Goal: Information Seeking & Learning: Learn about a topic

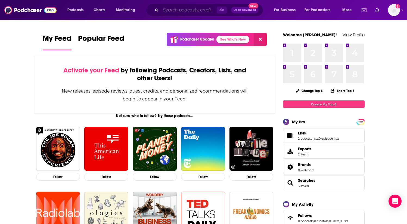
click at [183, 11] on input "Search podcasts, credits, & more..." at bounding box center [189, 10] width 56 height 9
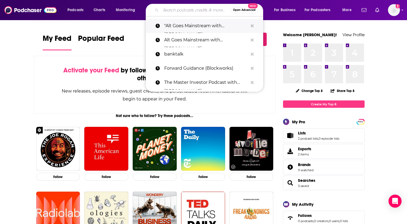
click at [182, 27] on p ""Alt Goes Mainstream with [PERSON_NAME]"" at bounding box center [206, 26] width 84 height 14
type input ""Alt Goes Mainstream with [PERSON_NAME]""
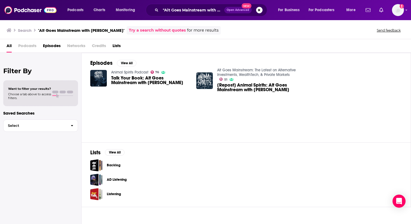
click at [137, 80] on span "Talk Your Book: Alt Goes Mainstream with [PERSON_NAME]" at bounding box center [150, 80] width 79 height 9
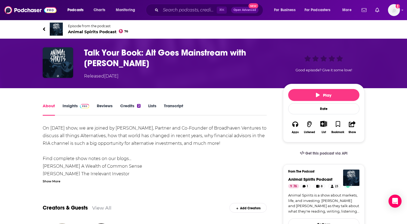
click at [79, 107] on span at bounding box center [84, 105] width 12 height 5
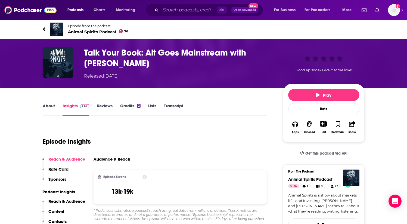
click at [109, 106] on link "Reviews" at bounding box center [105, 109] width 16 height 13
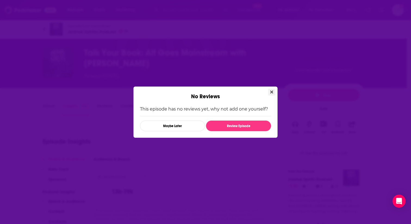
click at [271, 91] on icon "Close" at bounding box center [271, 92] width 3 height 4
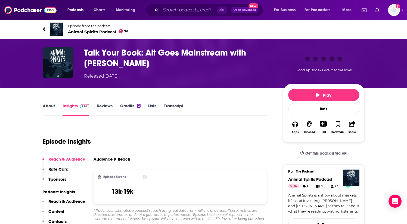
click at [44, 108] on link "About" at bounding box center [49, 109] width 12 height 13
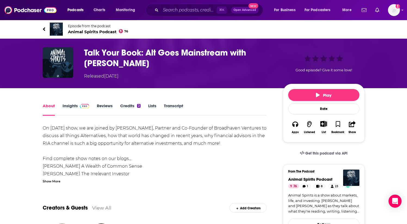
click at [80, 108] on img at bounding box center [85, 106] width 10 height 4
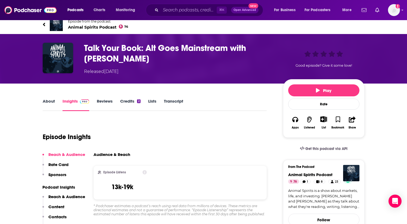
scroll to position [8, 0]
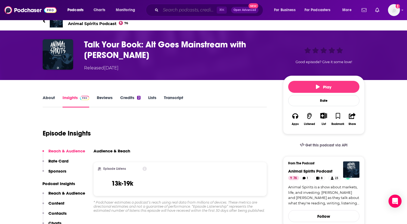
click at [190, 13] on input "Search podcasts, credits, & more..." at bounding box center [189, 10] width 56 height 9
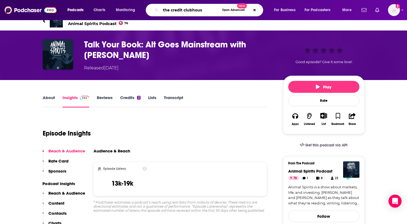
type input "the credit clubhouse"
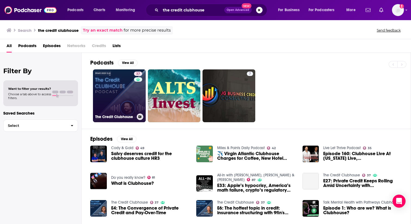
click at [108, 88] on link "37 The Credit Clubhouse" at bounding box center [119, 95] width 53 height 53
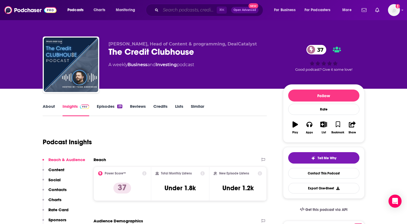
click at [171, 9] on input "Search podcasts, credits, & more..." at bounding box center [189, 10] width 56 height 9
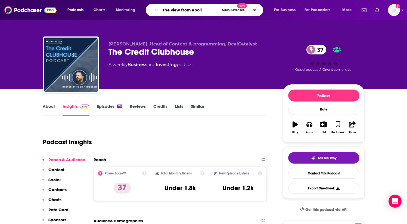
type input "the view from apollo"
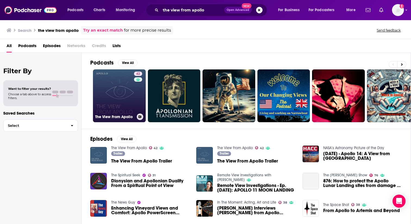
click at [128, 95] on link "42 The View From Apollo" at bounding box center [119, 95] width 53 height 53
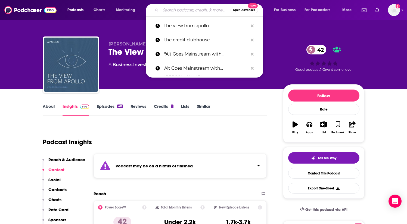
click at [179, 10] on input "Search podcasts, credits, & more..." at bounding box center [196, 10] width 70 height 9
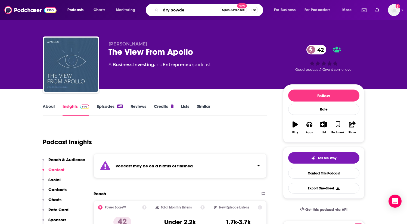
type input "dry powder"
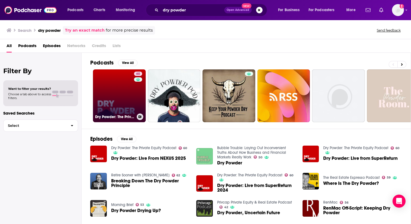
click at [108, 85] on link "60 Dry Powder: The Private Equity Podcast" at bounding box center [119, 95] width 53 height 53
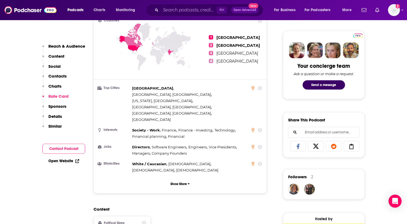
scroll to position [222, 0]
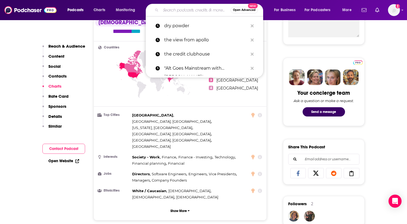
click at [202, 10] on input "Search podcasts, credits, & more..." at bounding box center [196, 10] width 70 height 9
click at [196, 66] on p ""Alt Goes Mainstream with [PERSON_NAME]"" at bounding box center [206, 68] width 84 height 14
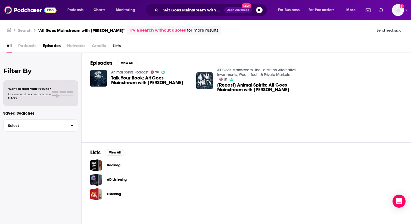
click at [138, 79] on span "Talk Your Book: Alt Goes Mainstream with [PERSON_NAME]" at bounding box center [150, 80] width 79 height 9
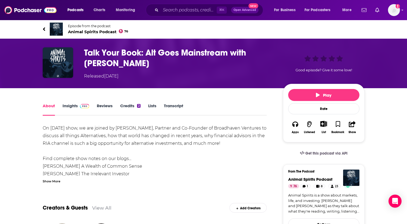
click at [75, 104] on link "Insights" at bounding box center [76, 109] width 27 height 13
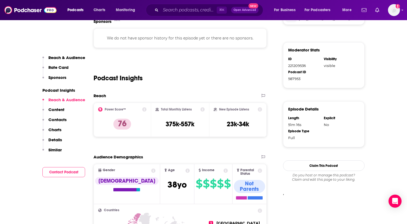
scroll to position [299, 0]
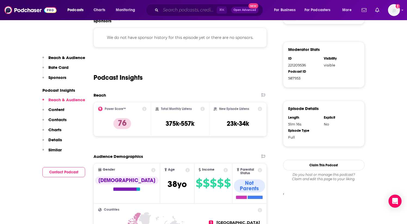
click at [177, 10] on input "Search podcasts, credits, & more..." at bounding box center [189, 10] width 56 height 9
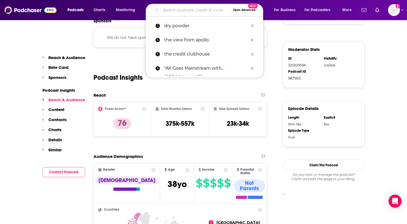
paste input "Private Markets Made Human"
type input "Private Markets Made Human"
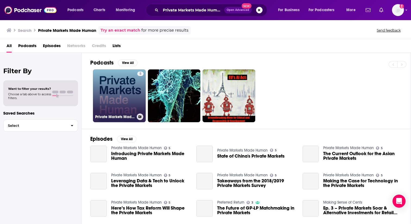
click at [127, 92] on link "5 Private Markets Made Human" at bounding box center [119, 95] width 53 height 53
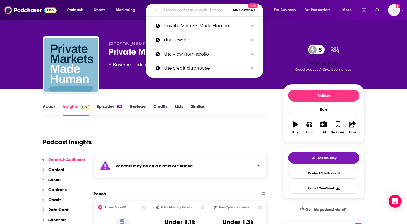
click at [182, 11] on input "Search podcasts, credits, & more..." at bounding box center [196, 10] width 70 height 9
paste input "New Private Markets Podcast"
type input "New Private Markets Podcast"
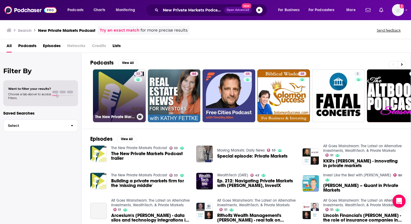
click at [114, 103] on link "33 The New Private Markets Podcast" at bounding box center [119, 95] width 53 height 53
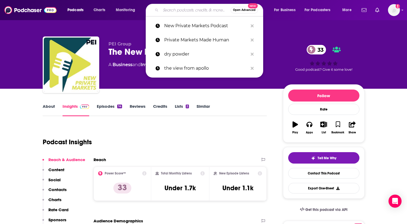
click at [187, 9] on input "Search podcasts, credits, & more..." at bounding box center [196, 10] width 70 height 9
paste input "The Private Debt Investor Podcast"
type input "The Private Debt Investor Podcast"
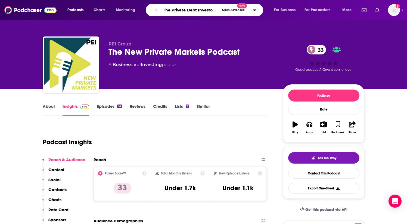
scroll to position [0, 15]
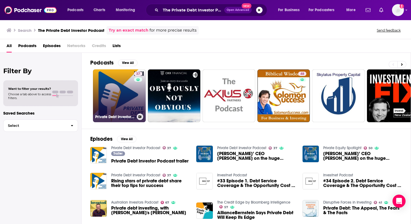
click at [130, 96] on link "37 Private Debt Investor Podcast" at bounding box center [119, 95] width 53 height 53
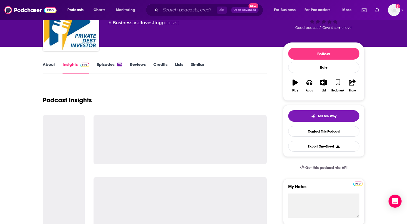
scroll to position [110, 0]
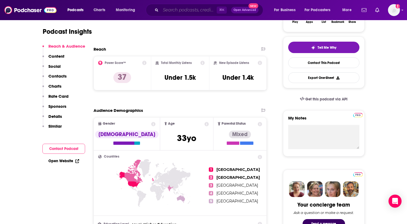
click at [179, 11] on input "Search podcasts, credits, & more..." at bounding box center [189, 10] width 56 height 9
paste input "Capital Allocators"
type input "Capital Allocators"
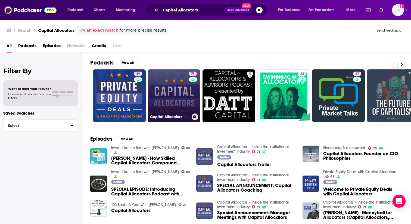
click at [186, 99] on link "71 Capital Allocators – Inside the Institutional Investment Industry" at bounding box center [174, 95] width 53 height 53
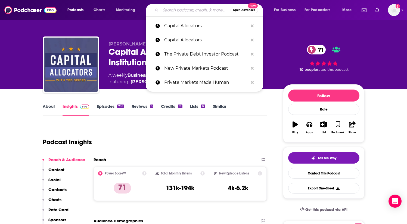
click at [174, 7] on input "Search podcasts, credits, & more..." at bounding box center [196, 10] width 70 height 9
paste input "Dry Powder"
type input "Dry Powder"
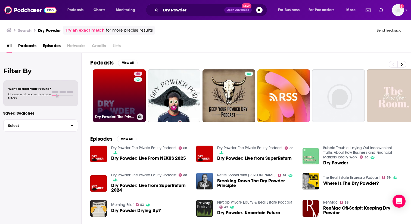
click at [116, 79] on link "60 Dry Powder: The Private Equity Podcast" at bounding box center [119, 95] width 53 height 53
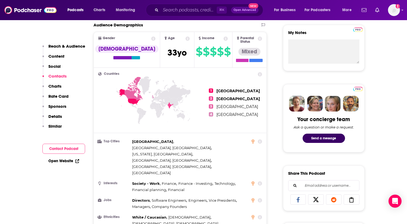
scroll to position [39, 0]
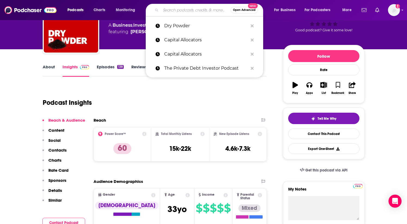
click at [180, 13] on input "Search podcasts, credits, & more..." at bounding box center [196, 10] width 70 height 9
paste input "Alt Goes Mainstream with [PERSON_NAME]"
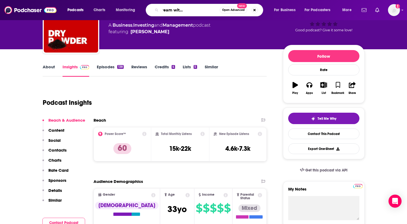
type input "Alt Goes Mainstream with [PERSON_NAME]"
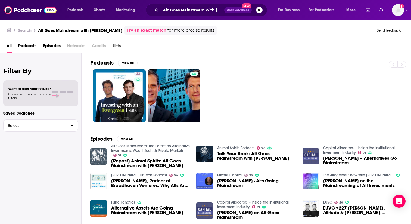
click at [99, 154] on img "[Repost] Animal Spirits: Alt Goes Mainstream with Michael Sidgmore" at bounding box center [98, 156] width 17 height 17
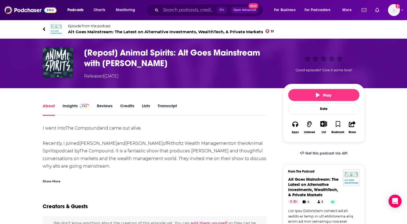
click at [70, 108] on link "Insights" at bounding box center [76, 109] width 27 height 13
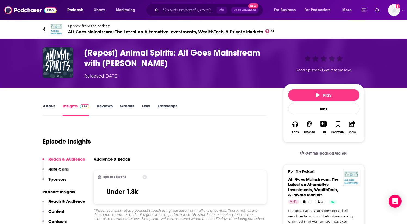
copy h3 "Alt Goes Mainstream with [PERSON_NAME]"
drag, startPoint x: 179, startPoint y: 61, endPoint x: 180, endPoint y: 51, distance: 10.1
click at [180, 51] on h3 "[Repost] Animal Spirits: Alt Goes Mainstream with [PERSON_NAME]" at bounding box center [179, 57] width 190 height 21
click at [170, 9] on input "Search podcasts, credits, & more..." at bounding box center [189, 10] width 56 height 9
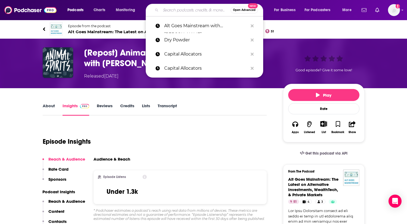
paste input "Alt Goes Mainstream with [PERSON_NAME]"
type input "Alt Goes Mainstream with [PERSON_NAME]"
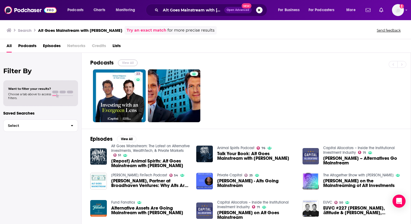
click at [126, 62] on button "View All" at bounding box center [128, 63] width 20 height 7
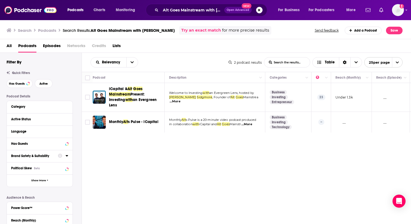
click at [122, 91] on div "Podcasts Charts Monitoring Alt Goes Mainstream with [PERSON_NAME] Open Advanced…" at bounding box center [205, 112] width 411 height 224
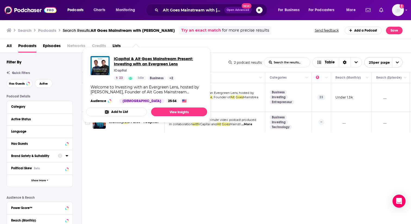
click at [131, 62] on span "iCapital & Alt Goes Mainstream Present: Investing with an Evergreen Lens" at bounding box center [158, 61] width 89 height 10
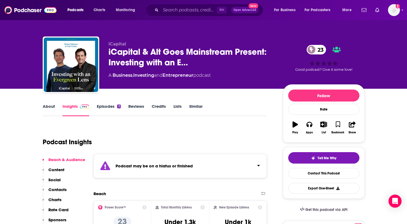
click at [112, 109] on link "Episodes 3" at bounding box center [109, 110] width 24 height 13
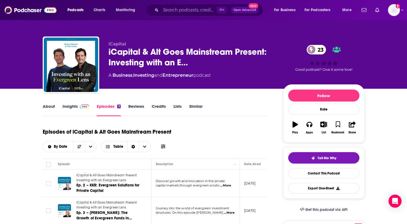
scroll to position [1, 0]
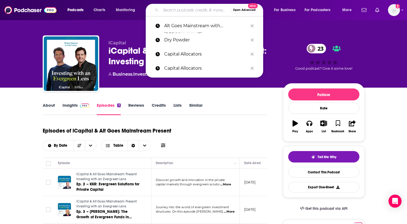
click at [170, 7] on input "Search podcasts, credits, & more..." at bounding box center [196, 10] width 70 height 9
paste input "Alt Goes Mainstream with [PERSON_NAME]"
type input "Alt Goes Mainstream with [PERSON_NAME]"
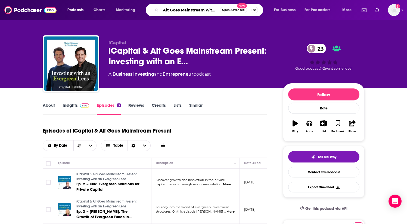
scroll to position [0, 35]
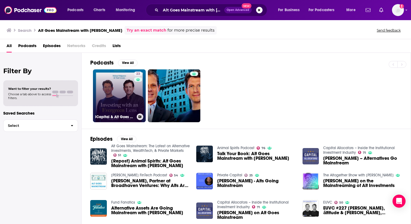
click at [116, 91] on link "23 iCapital & Alt Goes Mainstream Present: Investing with an Evergreen Lens" at bounding box center [119, 95] width 53 height 53
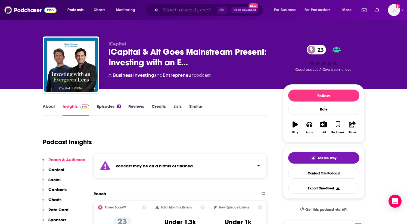
click at [180, 9] on input "Search podcasts, credits, & more..." at bounding box center [189, 10] width 56 height 9
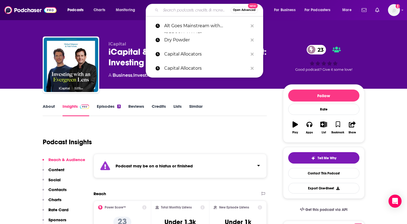
paste input "Alt Goes Mainstream"
type input "Alt Goes Mainstream"
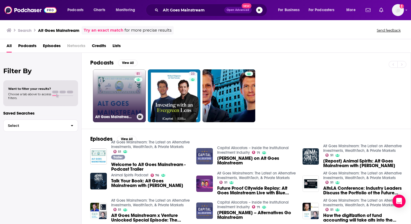
click at [122, 90] on link "51 Alt Goes Mainstream: The Latest on Alternative Investments, WealthTech, & Pr…" at bounding box center [119, 95] width 53 height 53
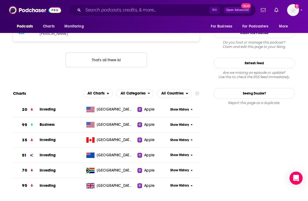
scroll to position [700, 0]
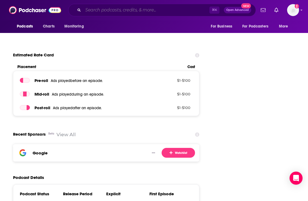
click at [120, 11] on input "Search podcasts, credits, & more..." at bounding box center [146, 10] width 126 height 9
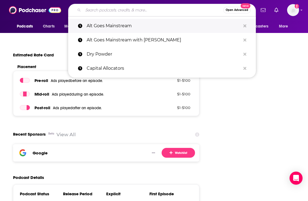
click at [124, 20] on p "Alt Goes Mainstream" at bounding box center [164, 26] width 154 height 14
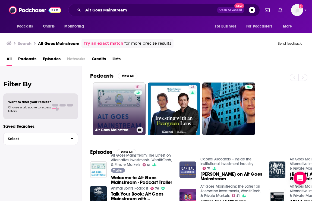
click at [123, 116] on link "51 Alt Goes Mainstream: The Latest on Alternative Investments, WealthTech, & Pr…" at bounding box center [119, 108] width 53 height 53
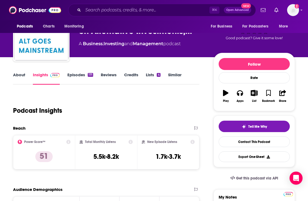
scroll to position [10, 0]
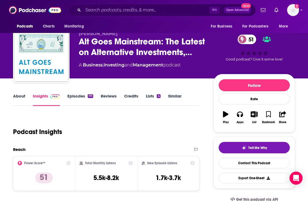
click at [74, 98] on link "Episodes 171" at bounding box center [80, 99] width 26 height 13
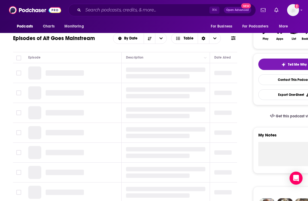
scroll to position [104, 0]
